Goal: Task Accomplishment & Management: Manage account settings

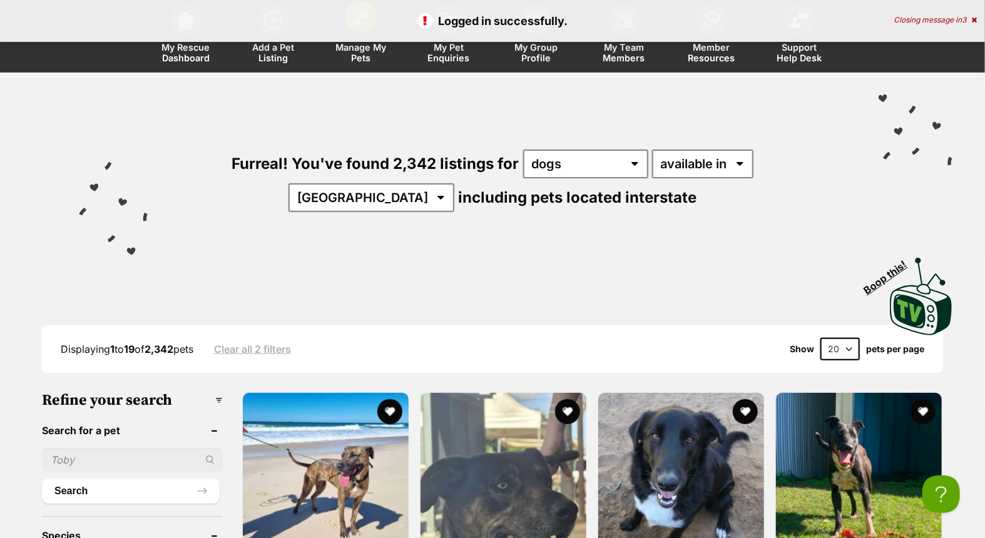
click at [362, 51] on span "Manage My Pets" at bounding box center [361, 52] width 56 height 21
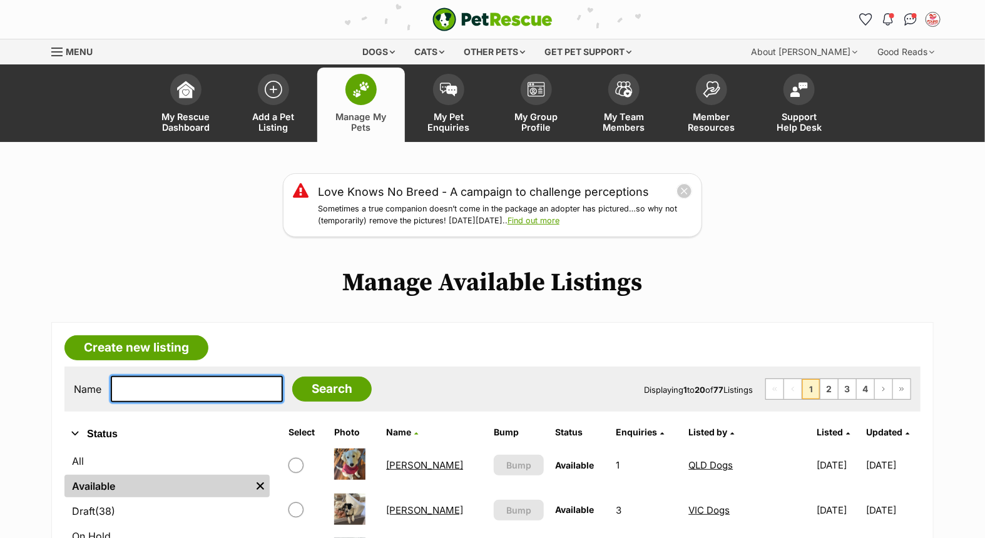
click at [189, 377] on input "text" at bounding box center [197, 389] width 172 height 26
type input "rocco"
click at [292, 377] on input "Search" at bounding box center [331, 389] width 79 height 25
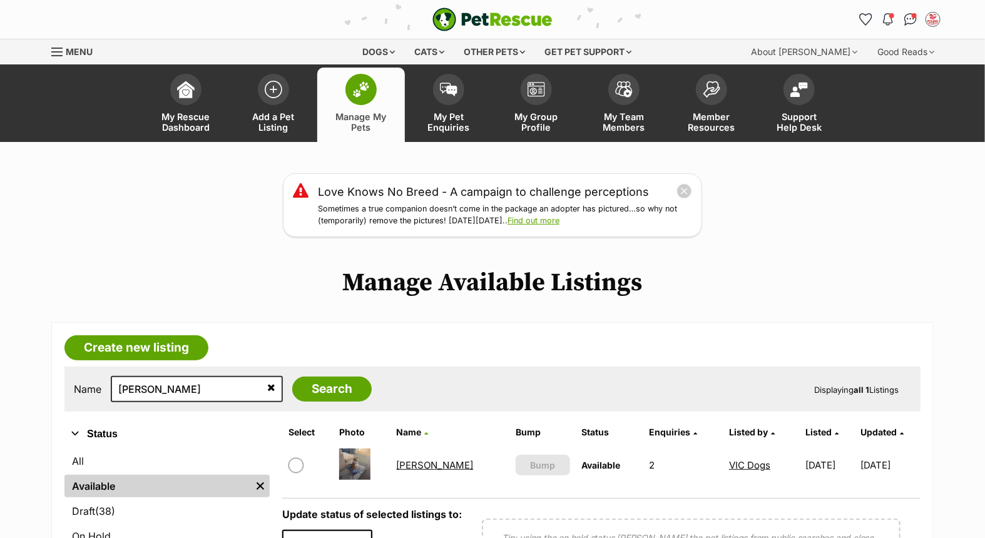
click at [408, 464] on link "Rocco" at bounding box center [435, 465] width 77 height 12
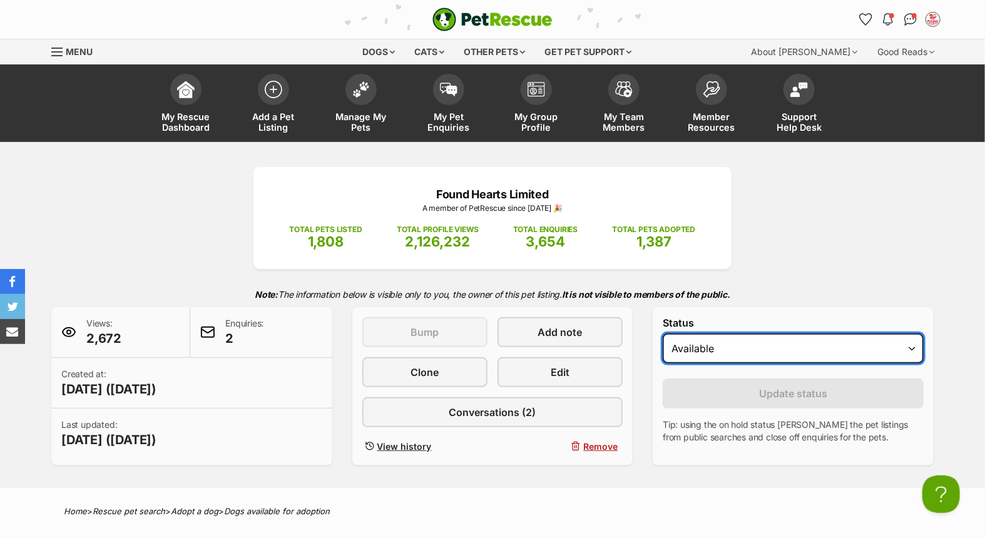
click at [736, 345] on select "Draft - not available as listing has enquires Available On hold Adopted" at bounding box center [793, 349] width 261 height 30
select select "rehomed"
click at [663, 334] on select "Draft - not available as listing has enquires Available On hold Adopted" at bounding box center [793, 349] width 261 height 30
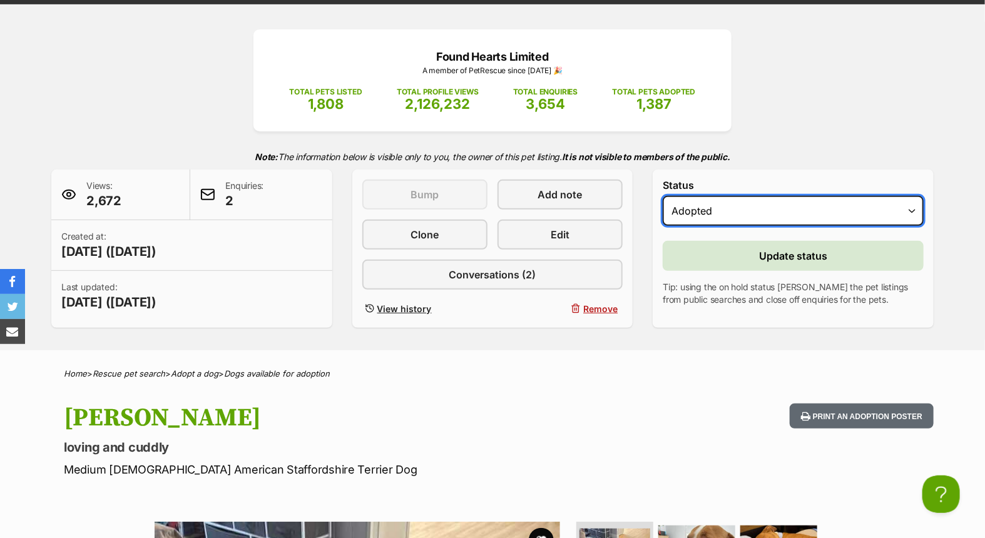
scroll to position [139, 0]
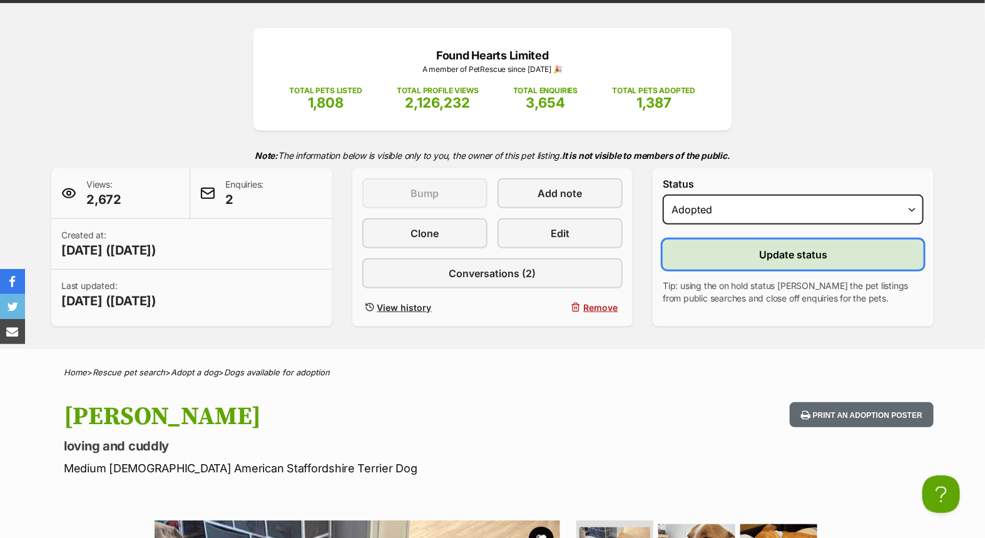
click at [799, 250] on span "Update status" at bounding box center [793, 254] width 68 height 15
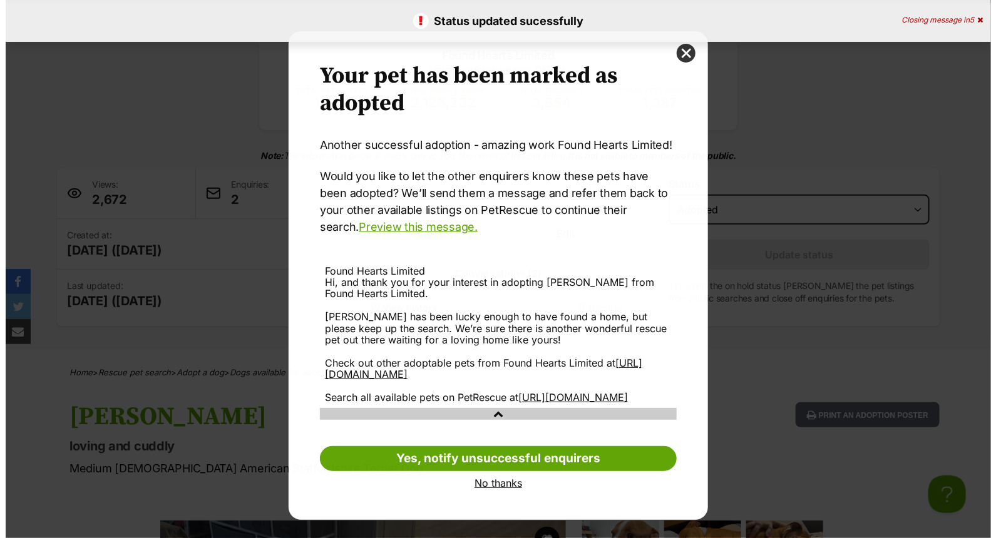
scroll to position [0, 0]
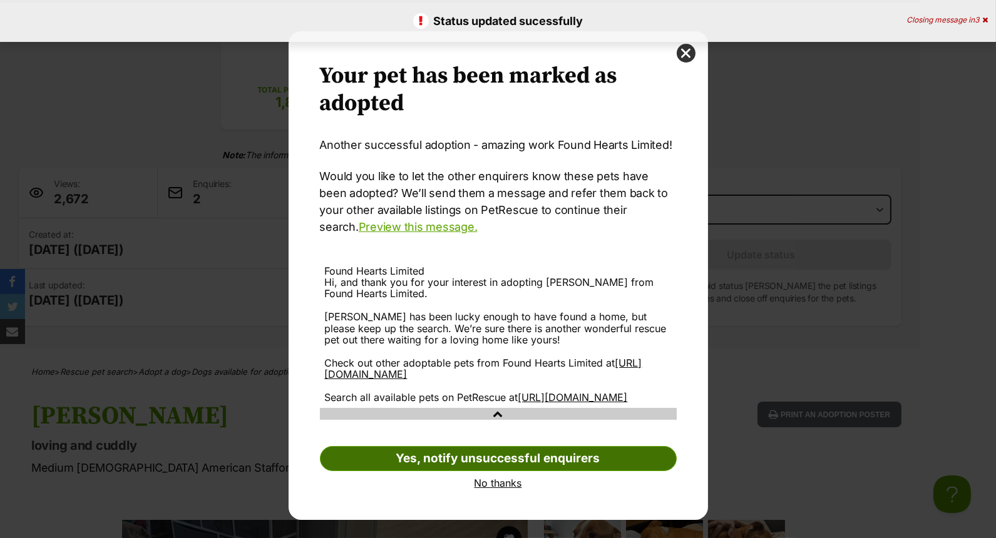
click at [527, 467] on link "Yes, notify unsuccessful enquirers" at bounding box center [498, 458] width 357 height 25
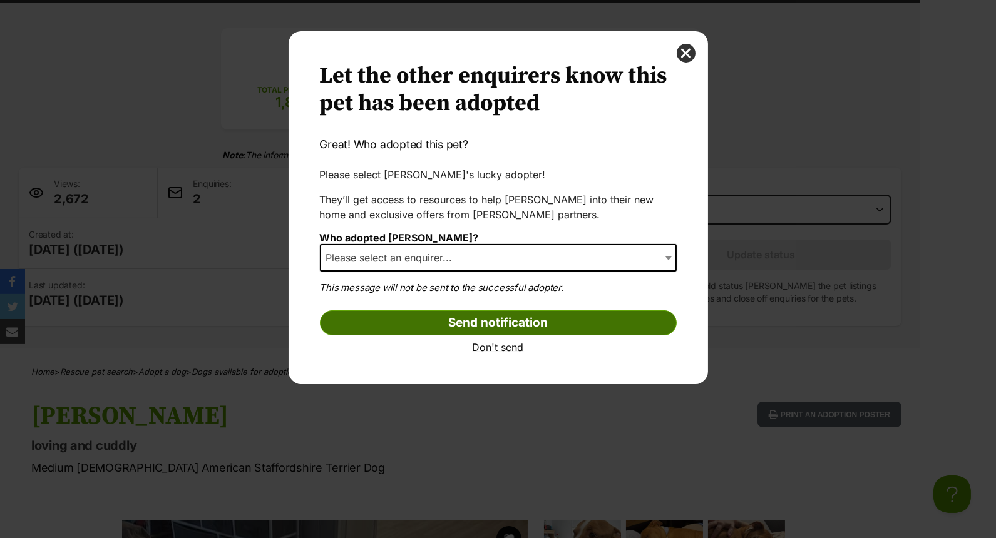
click at [516, 321] on input "Send notification" at bounding box center [498, 322] width 357 height 25
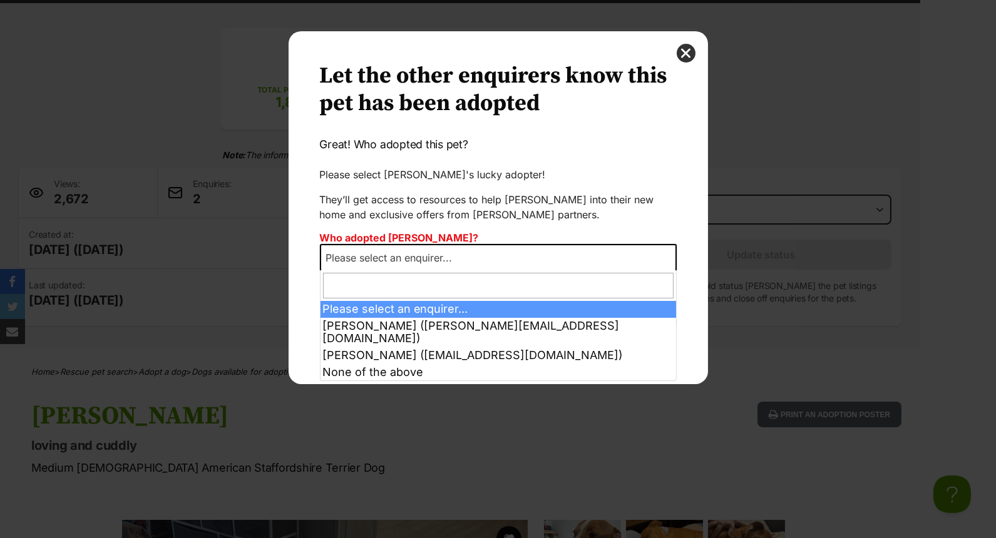
click at [524, 252] on span "Please select an enquirer..." at bounding box center [498, 258] width 357 height 28
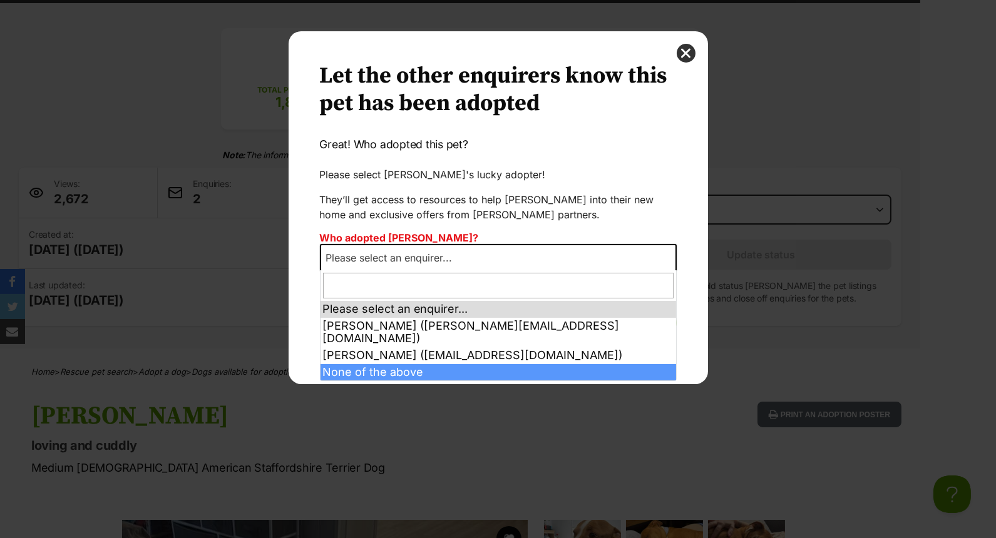
select select "other"
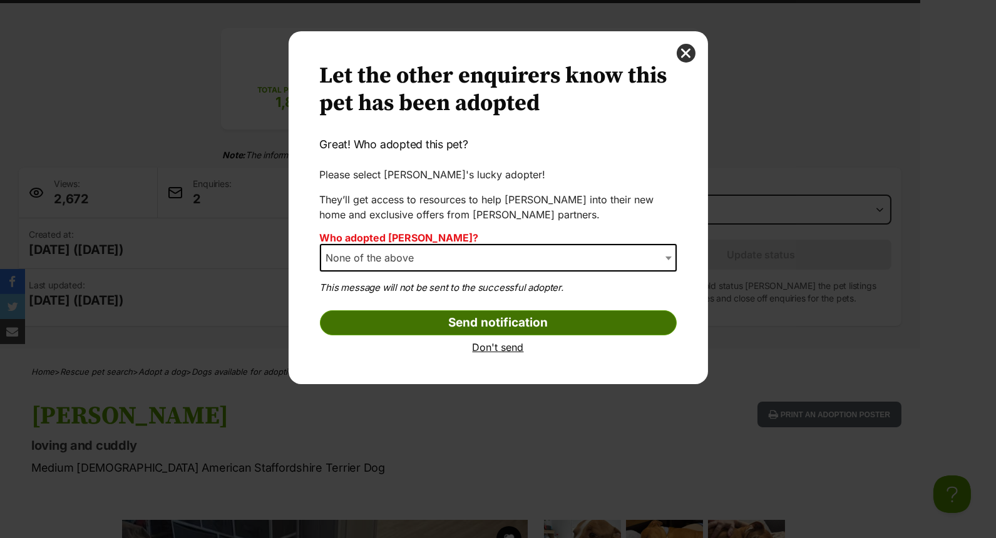
click at [499, 318] on input "Send notification" at bounding box center [498, 322] width 357 height 25
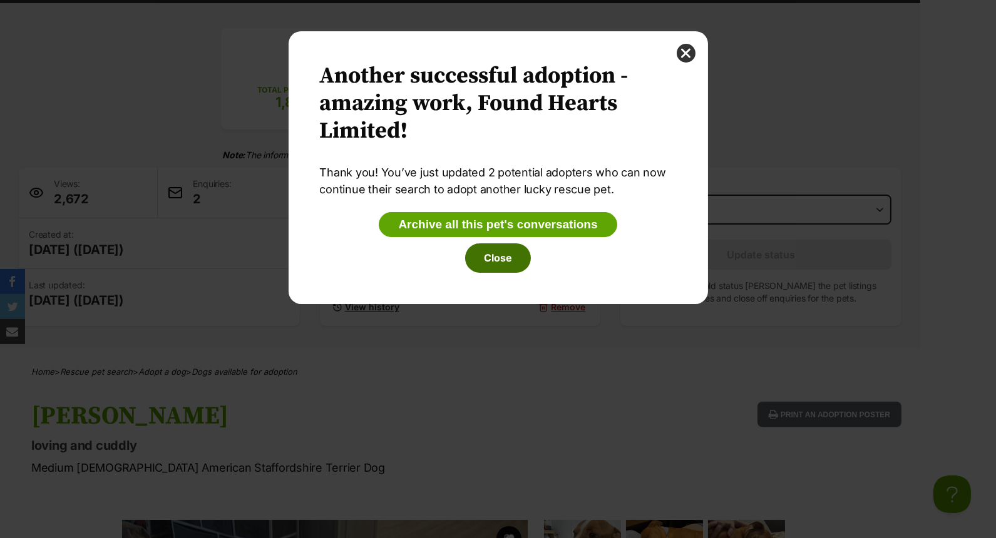
click at [495, 254] on button "Close" at bounding box center [498, 257] width 66 height 29
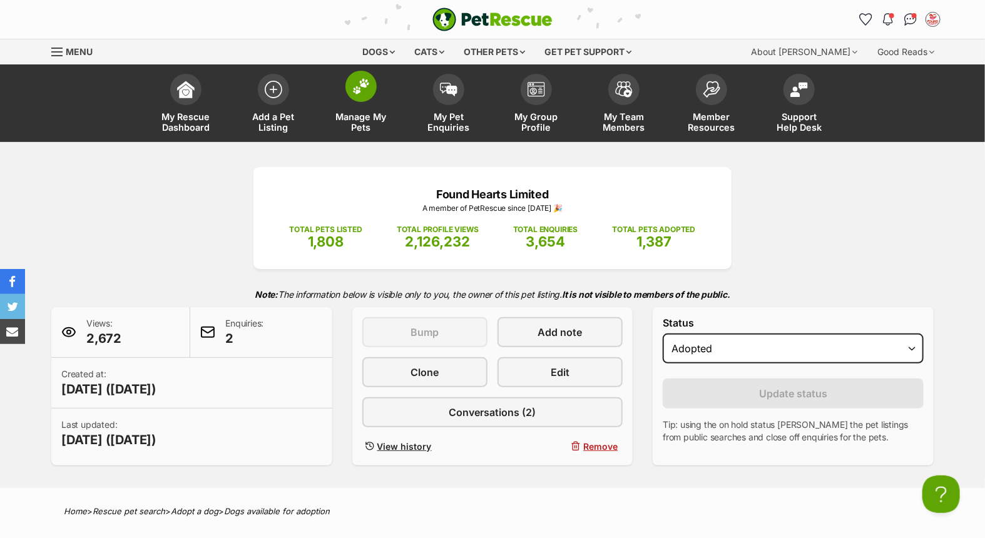
click at [363, 96] on span at bounding box center [360, 86] width 31 height 31
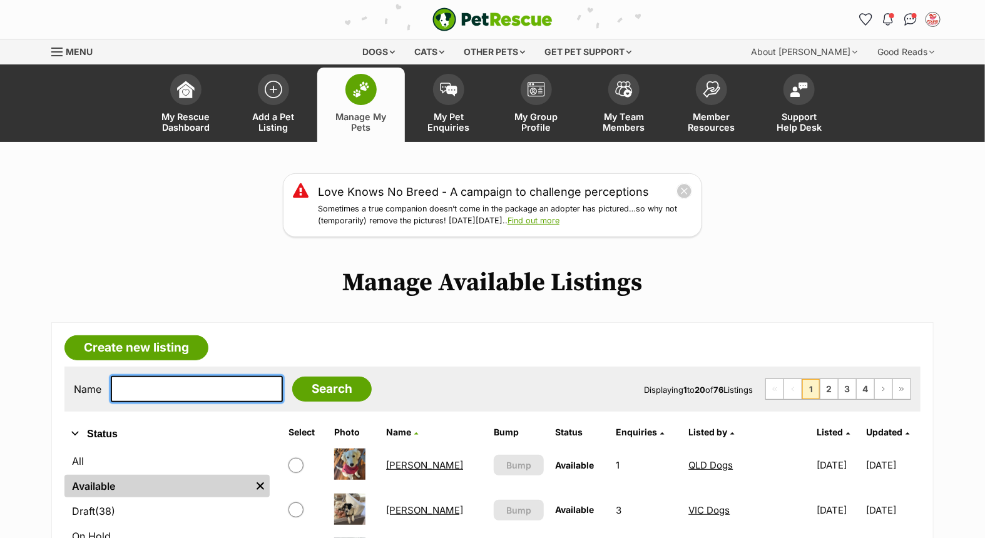
click at [196, 383] on input "text" at bounding box center [197, 389] width 172 height 26
type input "diesel"
click at [292, 377] on input "Search" at bounding box center [331, 389] width 79 height 25
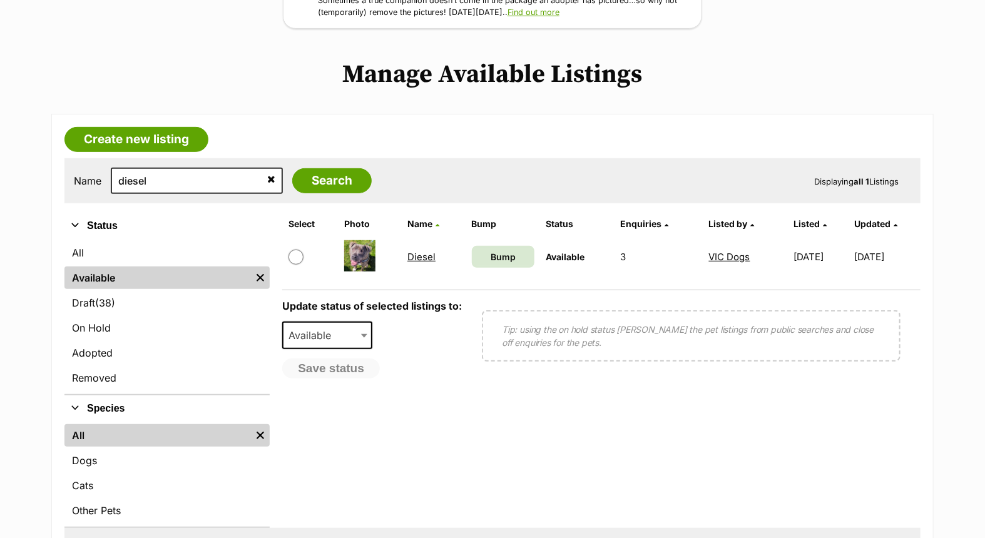
click at [420, 254] on link "Diesel" at bounding box center [421, 257] width 28 height 12
